Goal: Go to known website: Access a specific website the user already knows

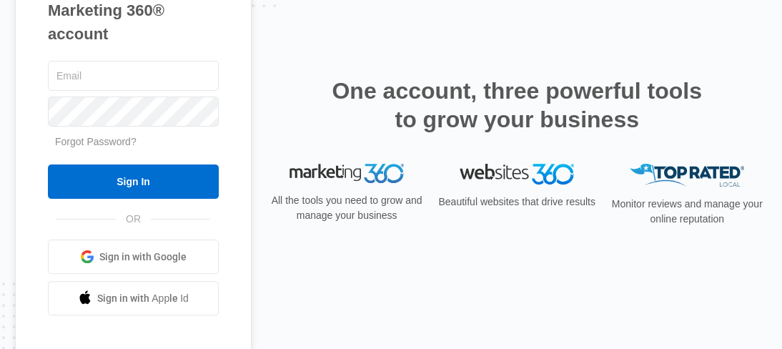
scroll to position [8, 0]
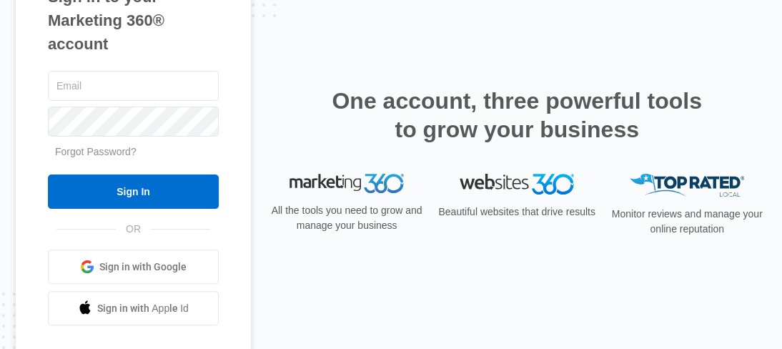
click at [184, 259] on span "Sign in with Google" at bounding box center [142, 266] width 87 height 15
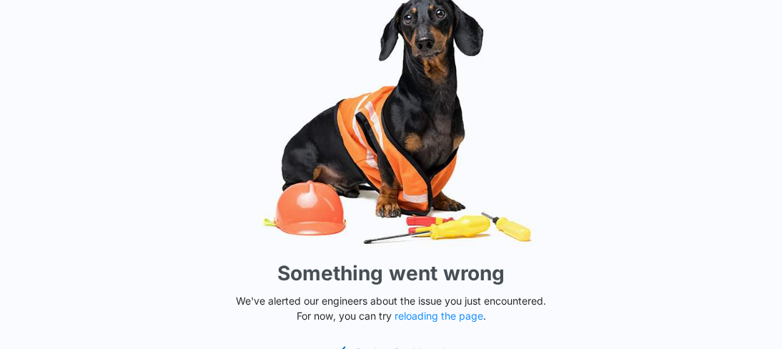
scroll to position [30, 0]
